Goal: Transaction & Acquisition: Purchase product/service

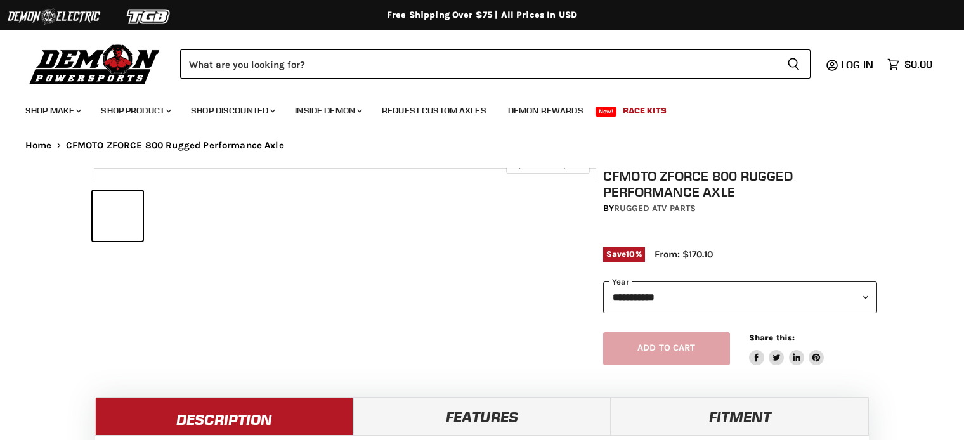
select select "******"
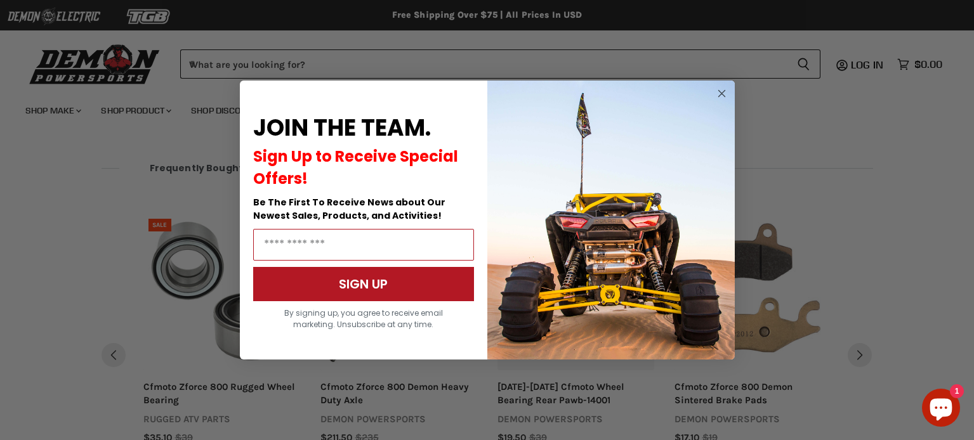
scroll to position [1167, 0]
